Goal: Information Seeking & Learning: Learn about a topic

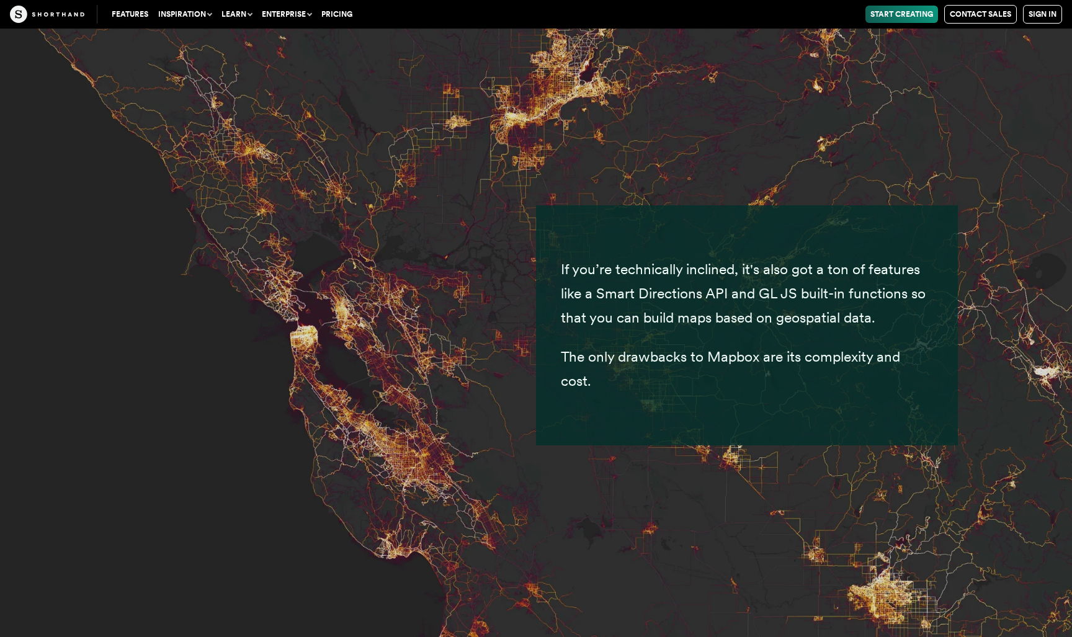
scroll to position [5815, 0]
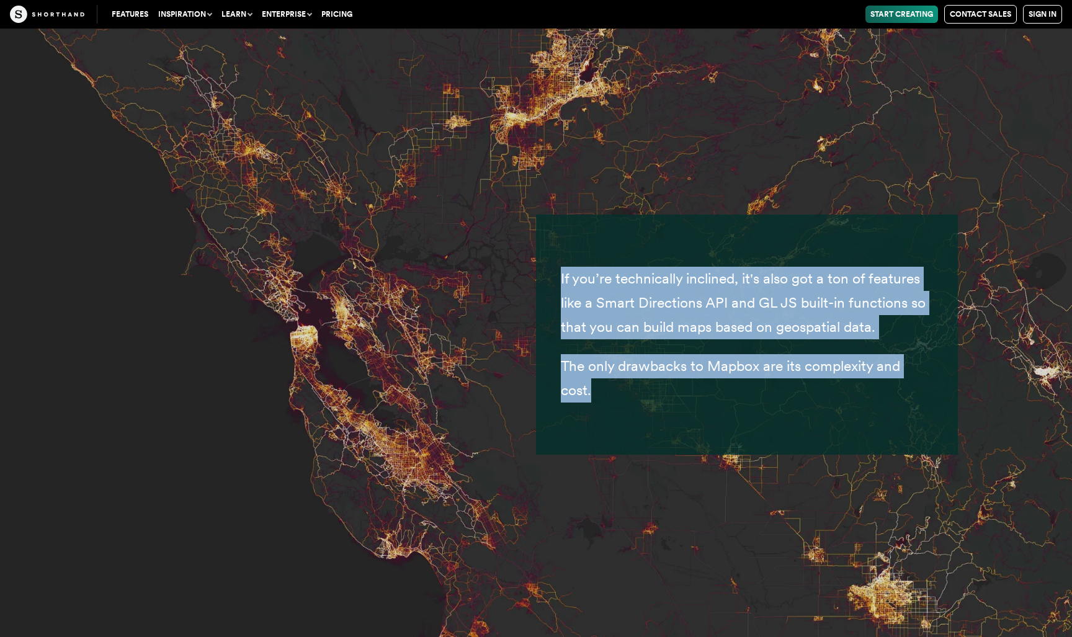
drag, startPoint x: 557, startPoint y: 243, endPoint x: 649, endPoint y: 363, distance: 151.7
click at [649, 363] on div "If you’re technically inclined, it's also got a ton of features like a Smart Di…" at bounding box center [747, 335] width 422 height 240
click at [649, 363] on p "The only drawbacks to Mapbox are its complexity and cost." at bounding box center [747, 378] width 372 height 48
drag, startPoint x: 649, startPoint y: 363, endPoint x: 549, endPoint y: 220, distance: 175.0
click at [549, 220] on div "If you’re technically inclined, it's also got a ton of features like a Smart Di…" at bounding box center [747, 335] width 422 height 240
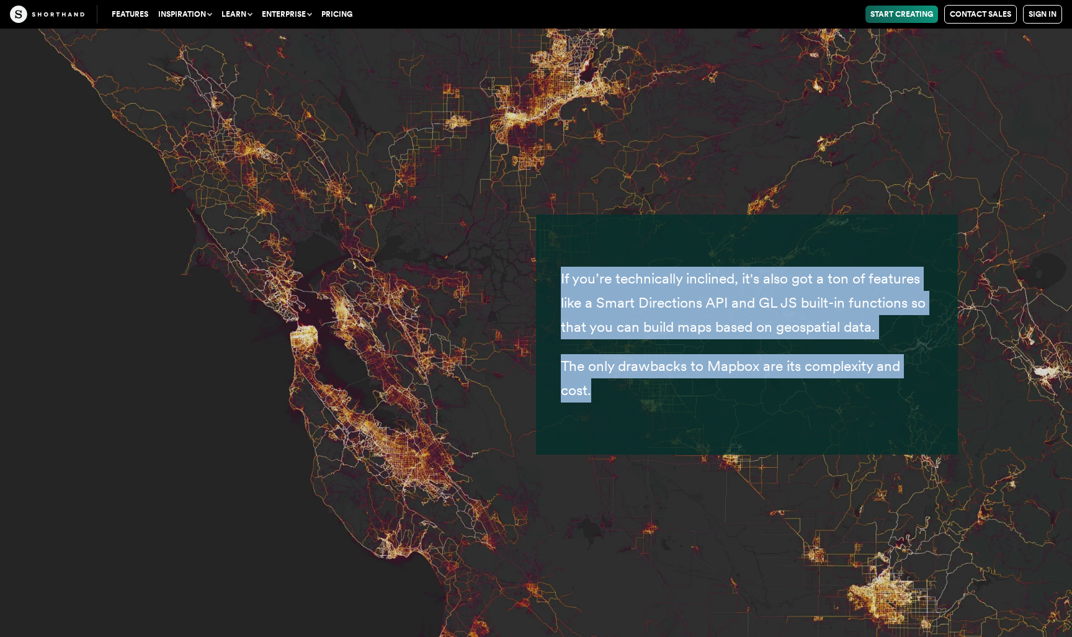
click at [549, 220] on div "If you’re technically inclined, it's also got a ton of features like a Smart Di…" at bounding box center [747, 335] width 422 height 240
drag, startPoint x: 549, startPoint y: 220, endPoint x: 628, endPoint y: 369, distance: 168.7
click at [628, 369] on div "If you’re technically inclined, it's also got a ton of features like a Smart Di…" at bounding box center [747, 335] width 422 height 240
click at [628, 369] on p "The only drawbacks to Mapbox are its complexity and cost." at bounding box center [747, 378] width 372 height 48
drag, startPoint x: 628, startPoint y: 369, endPoint x: 552, endPoint y: 237, distance: 152.6
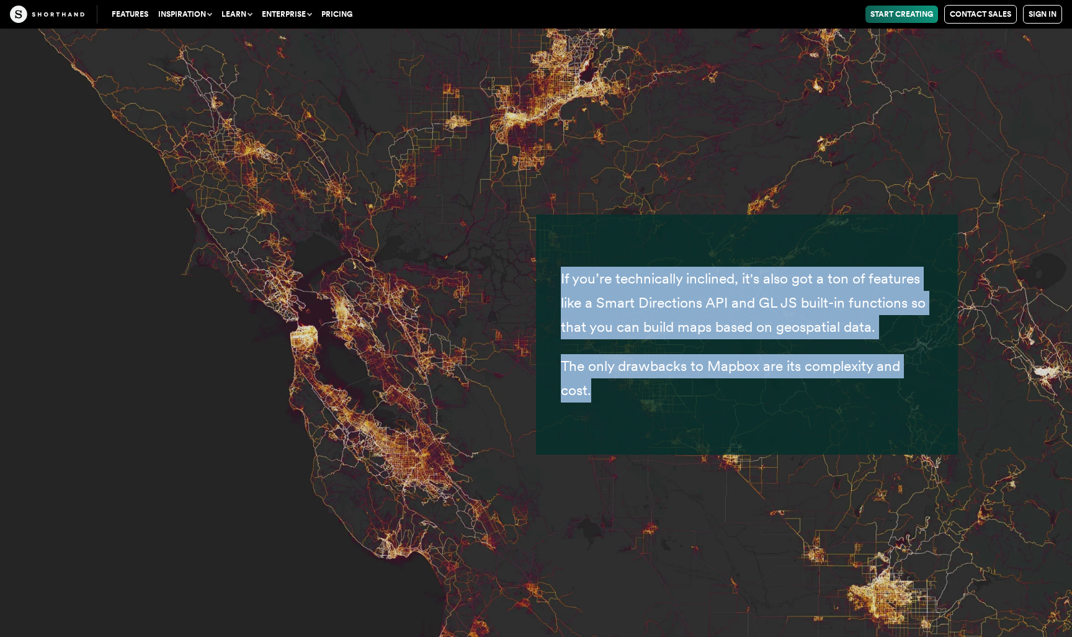
click at [552, 237] on div "If you’re technically inclined, it's also got a ton of features like a Smart Di…" at bounding box center [747, 335] width 422 height 240
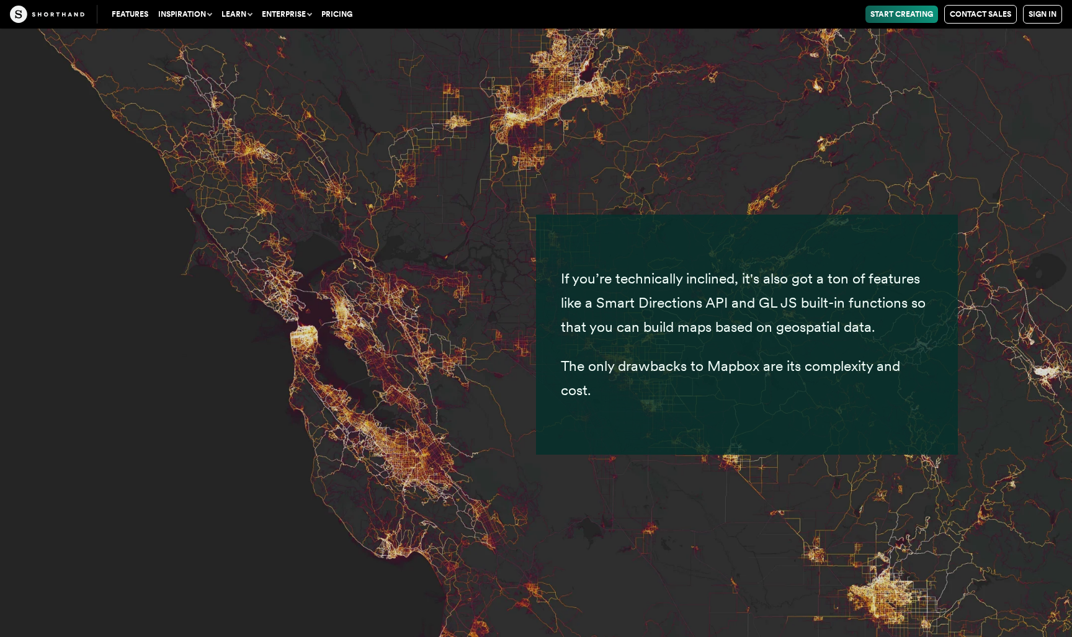
drag, startPoint x: 552, startPoint y: 237, endPoint x: 620, endPoint y: 367, distance: 146.2
click at [620, 367] on div "If you’re technically inclined, it's also got a ton of features like a Smart Di…" at bounding box center [747, 335] width 422 height 240
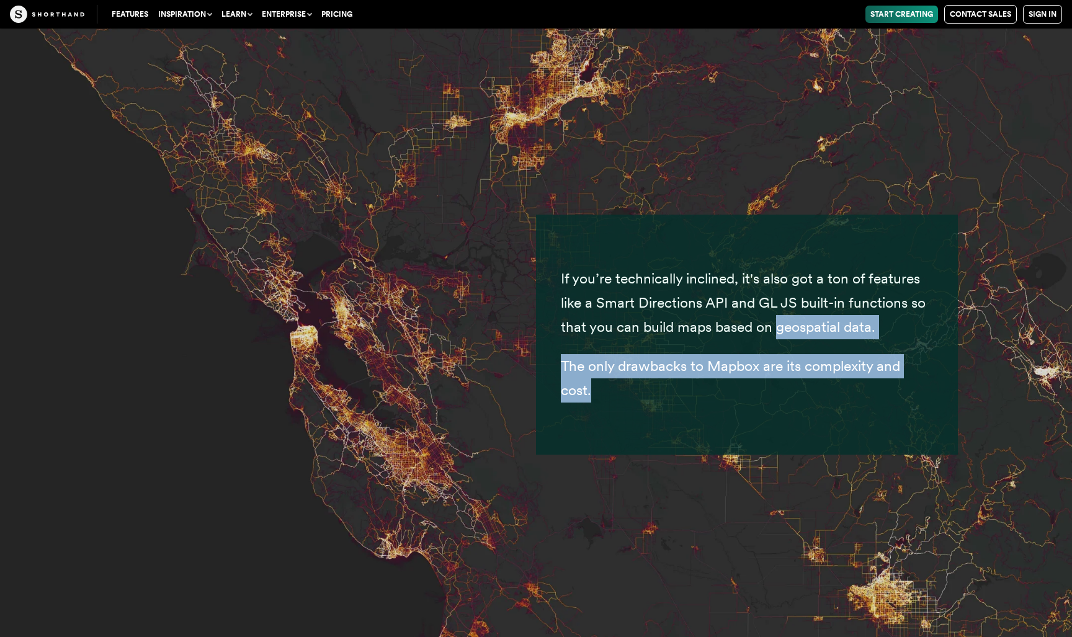
drag, startPoint x: 780, startPoint y: 298, endPoint x: 867, endPoint y: 368, distance: 112.1
click at [868, 368] on div "If you’re technically inclined, it's also got a ton of features like a Smart Di…" at bounding box center [747, 334] width 372 height 215
click at [867, 368] on p "The only drawbacks to Mapbox are its complexity and cost." at bounding box center [747, 378] width 372 height 48
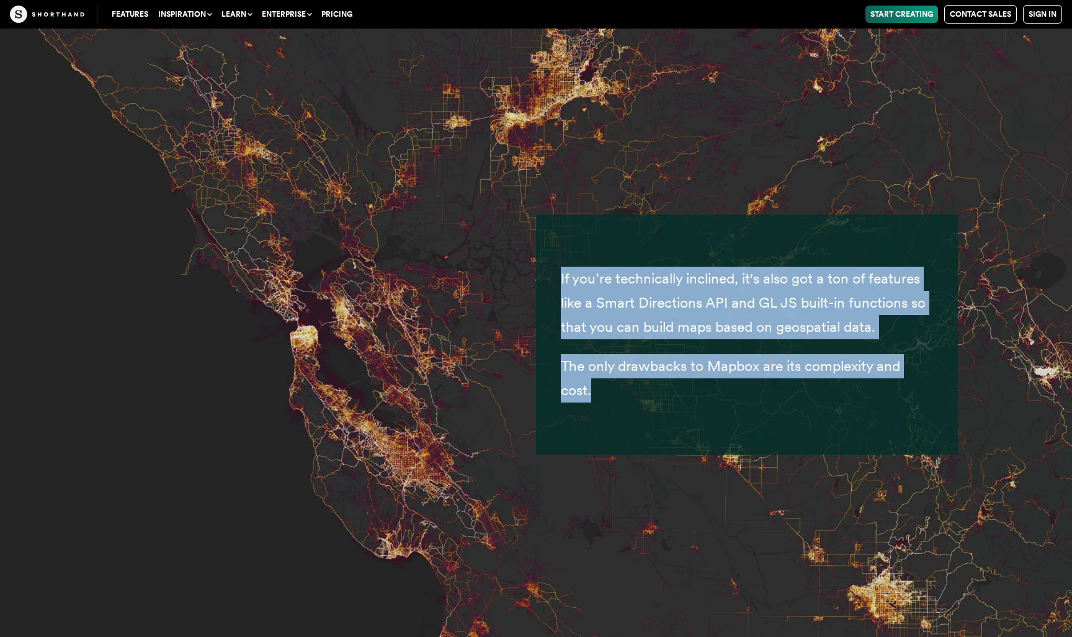
drag, startPoint x: 867, startPoint y: 368, endPoint x: 660, endPoint y: 168, distance: 288.2
click at [660, 168] on img at bounding box center [536, 318] width 1072 height 637
click at [649, 302] on span "If you’re technically inclined, it's also got a ton of features like a Smart Di…" at bounding box center [743, 303] width 365 height 66
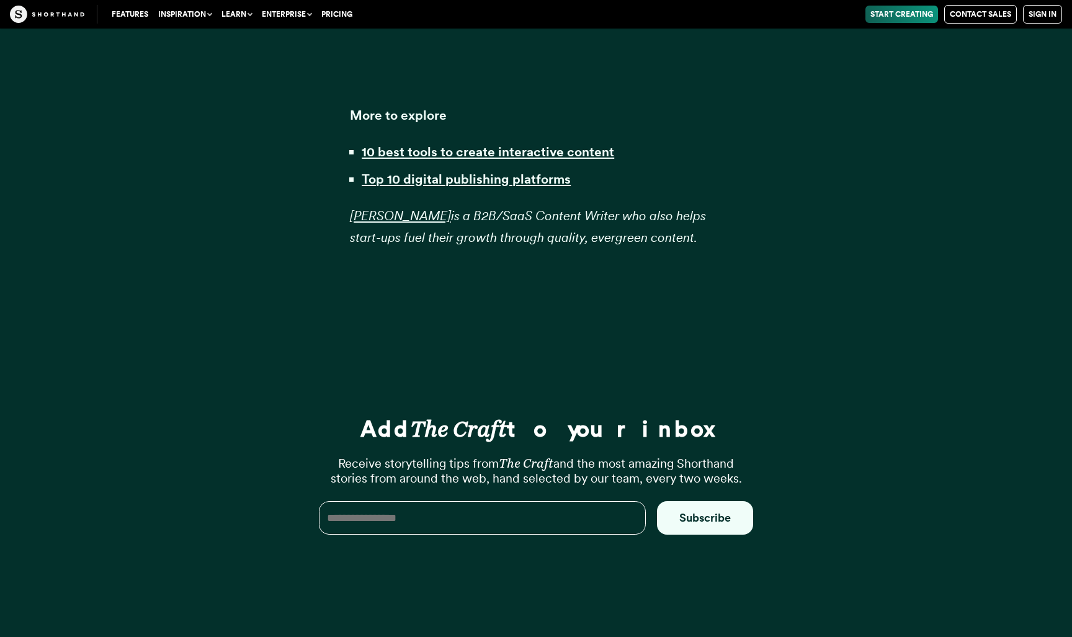
scroll to position [35969, 0]
